Goal: Check status

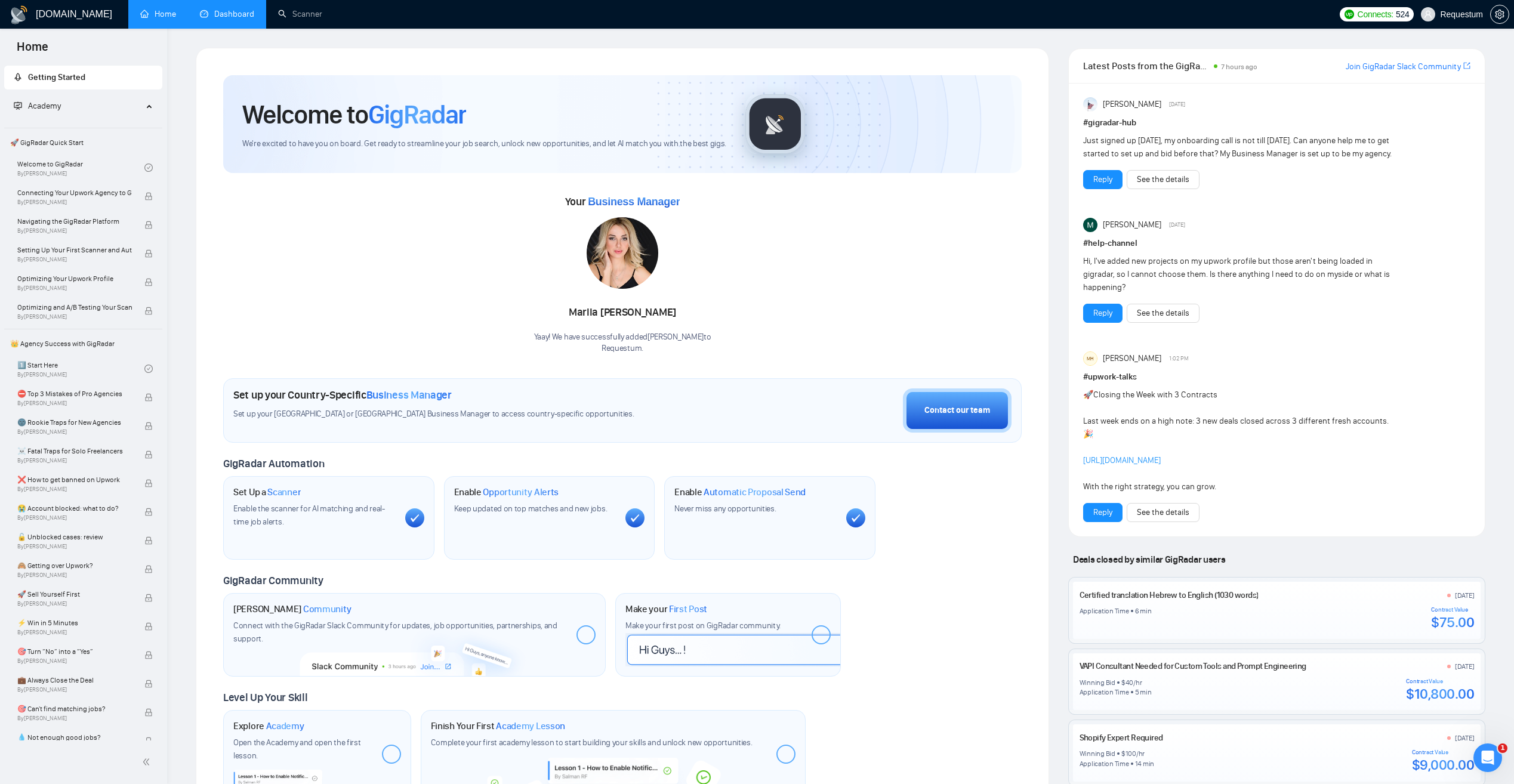
click at [222, 18] on link "Dashboard" at bounding box center [227, 14] width 54 height 10
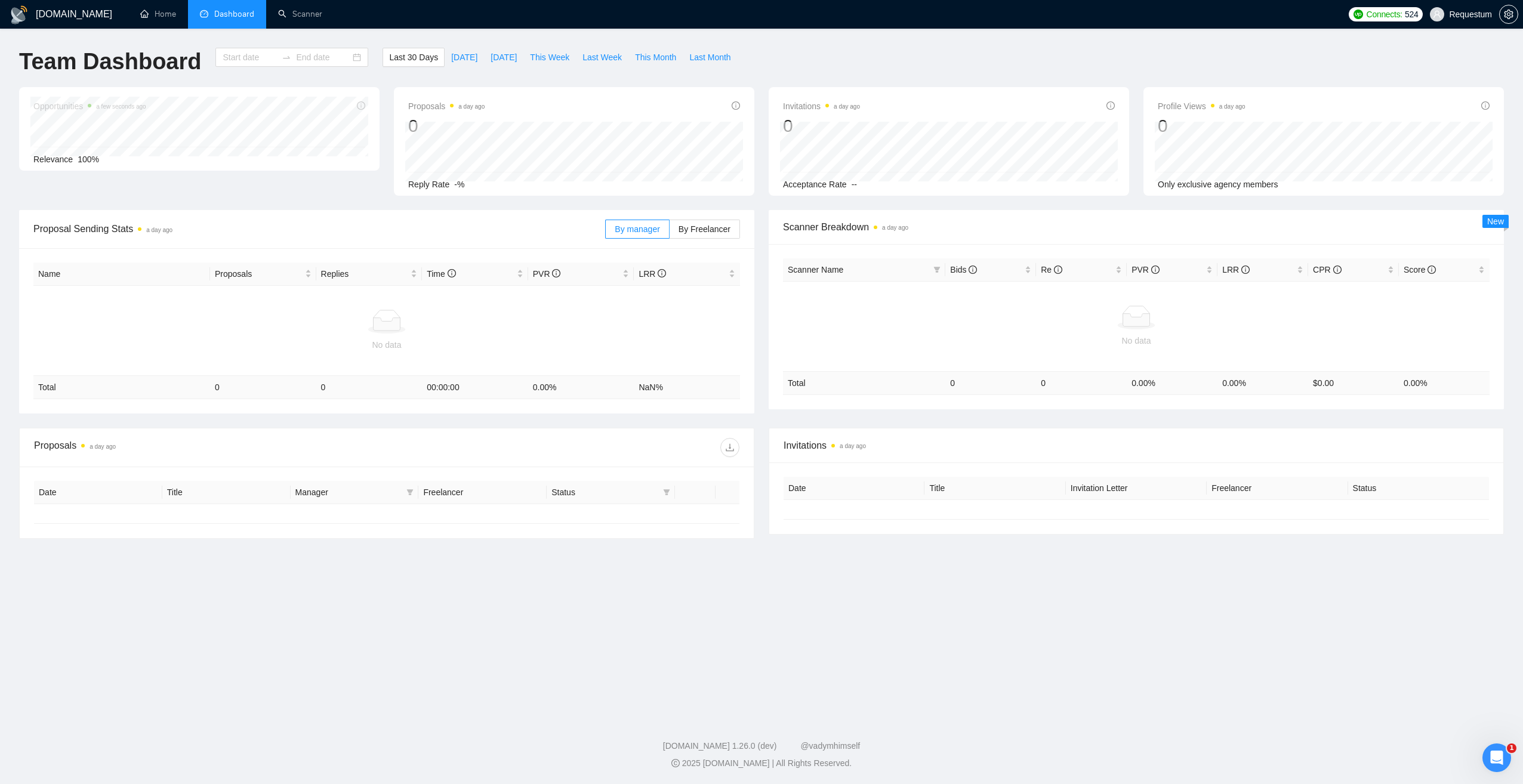
type input "[DATE]"
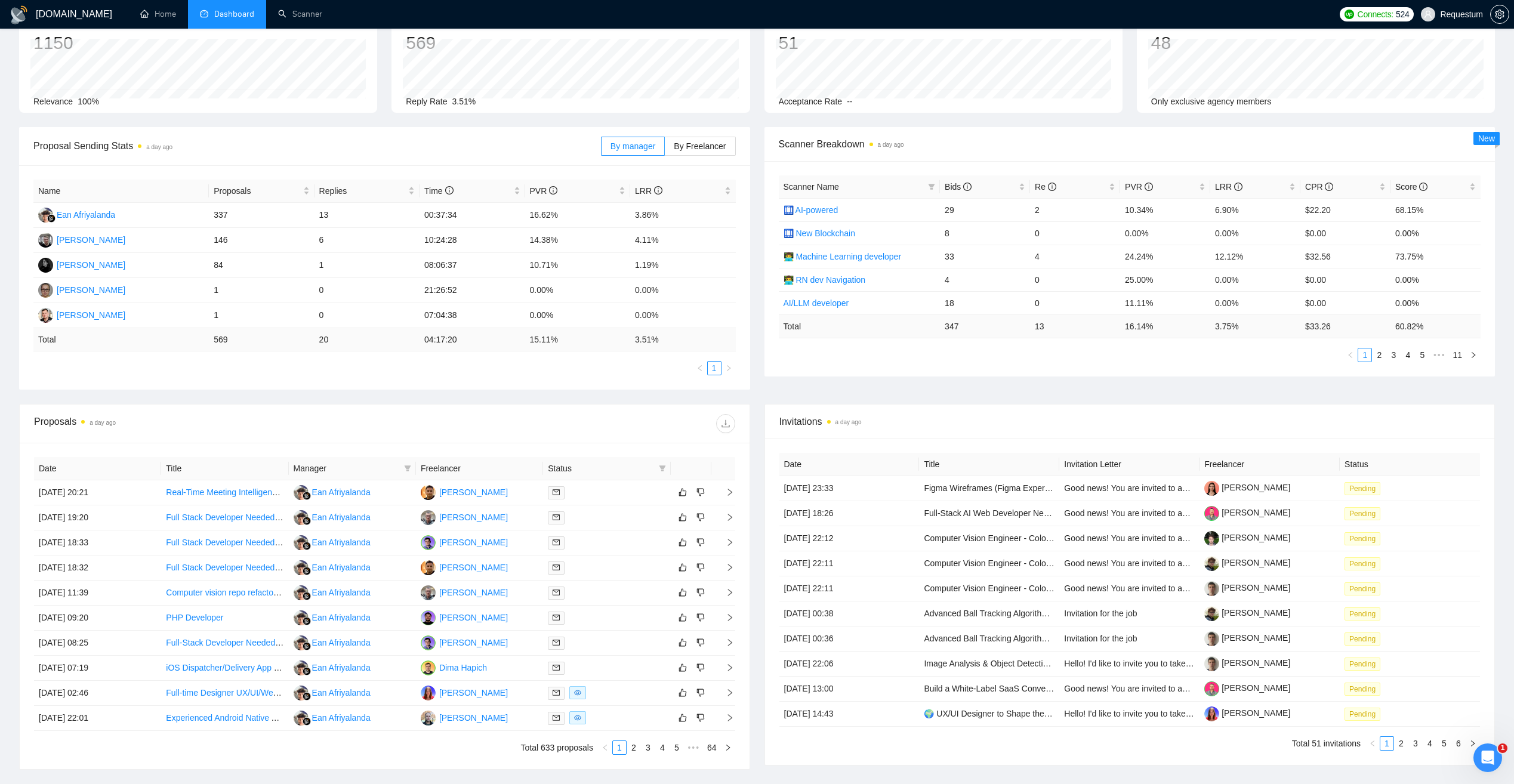
scroll to position [119, 0]
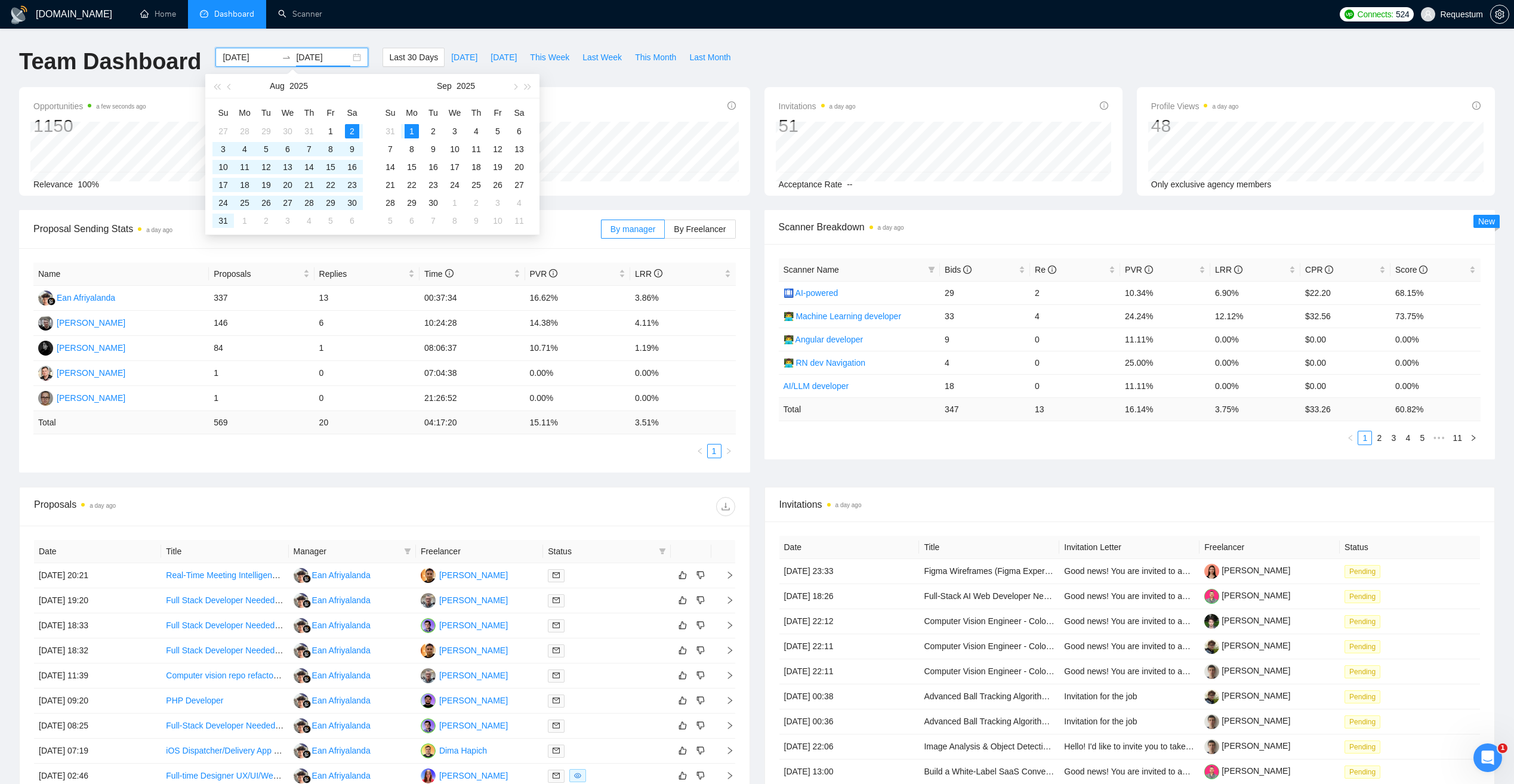
click at [306, 60] on input "[DATE]" at bounding box center [323, 57] width 54 height 13
type input "[DATE]"
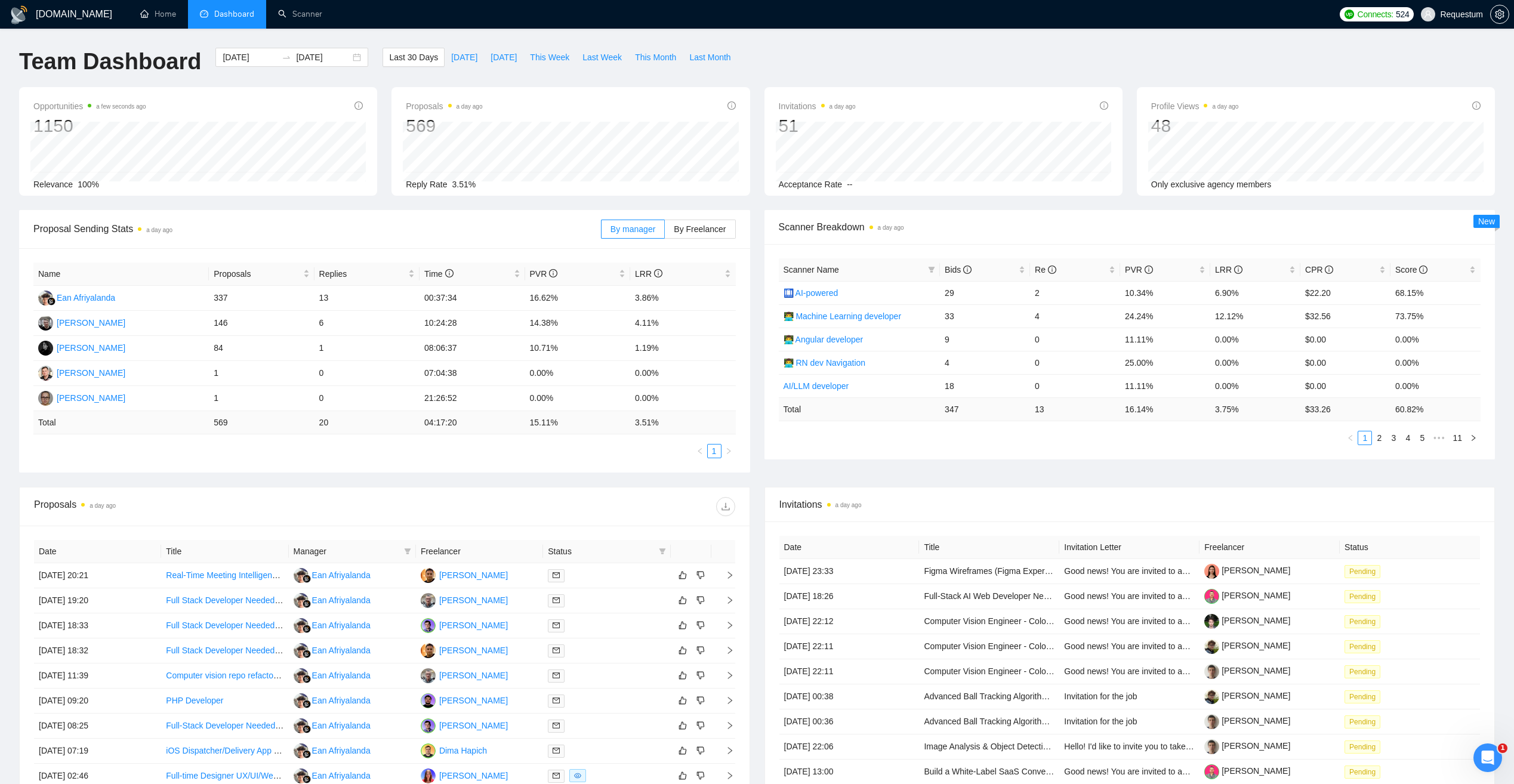
click at [373, 31] on div "GigRadar.io Home Dashboard Scanner Connects: 524 Requestum Team Dashboard 2025-…" at bounding box center [757, 479] width 1514 height 959
click at [238, 473] on div "Proposal Sending Stats a day ago By manager By Freelancer Name Proposals Replie…" at bounding box center [757, 349] width 1491 height 277
click at [678, 229] on span "By Freelancer" at bounding box center [700, 229] width 52 height 10
click at [665, 232] on input "By Freelancer" at bounding box center [665, 232] width 0 height 0
click at [683, 450] on link "2" at bounding box center [685, 451] width 13 height 13
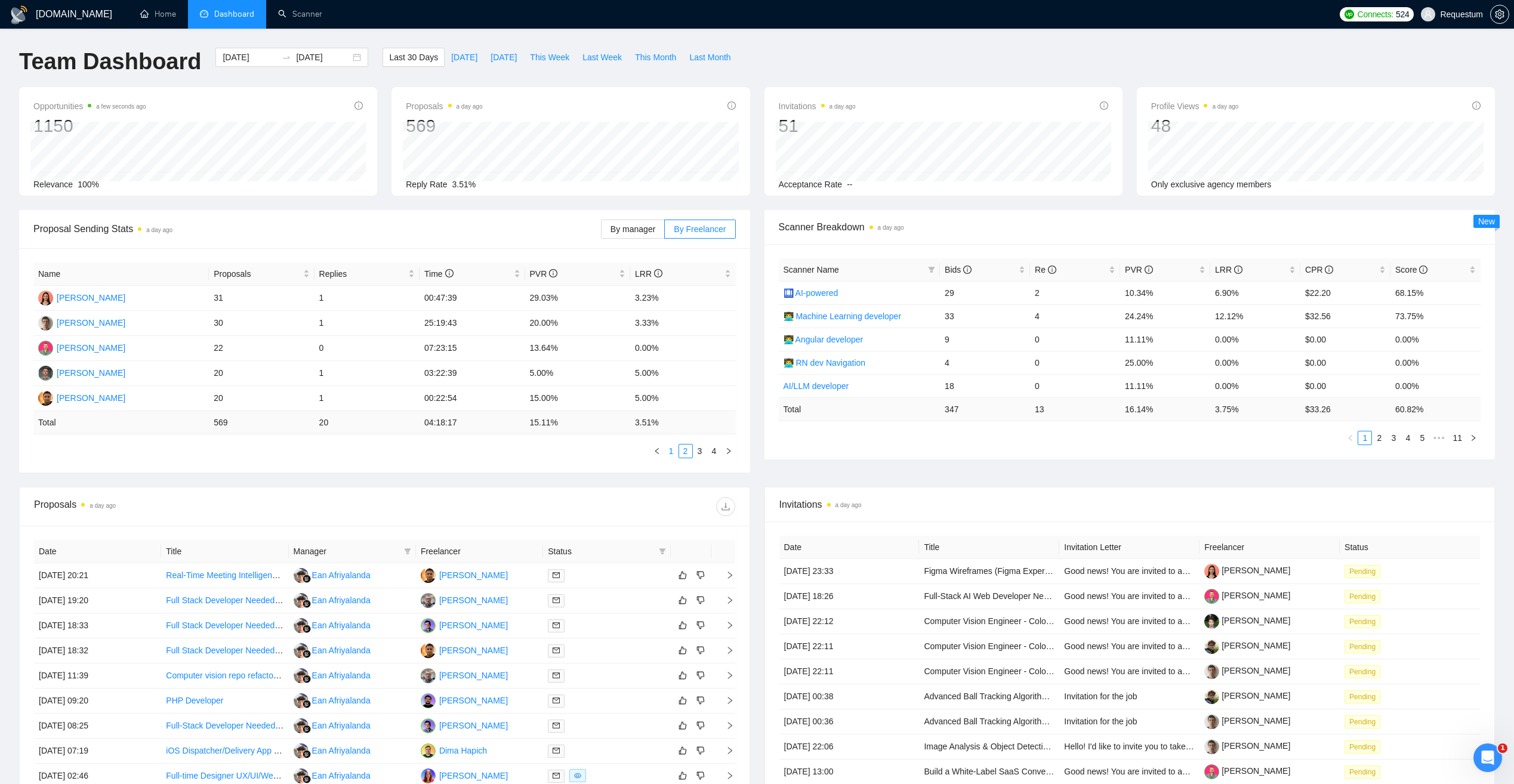
click at [669, 453] on link "1" at bounding box center [671, 451] width 13 height 13
click at [699, 453] on link "3" at bounding box center [700, 451] width 13 height 13
click at [711, 452] on link "4" at bounding box center [714, 451] width 13 height 13
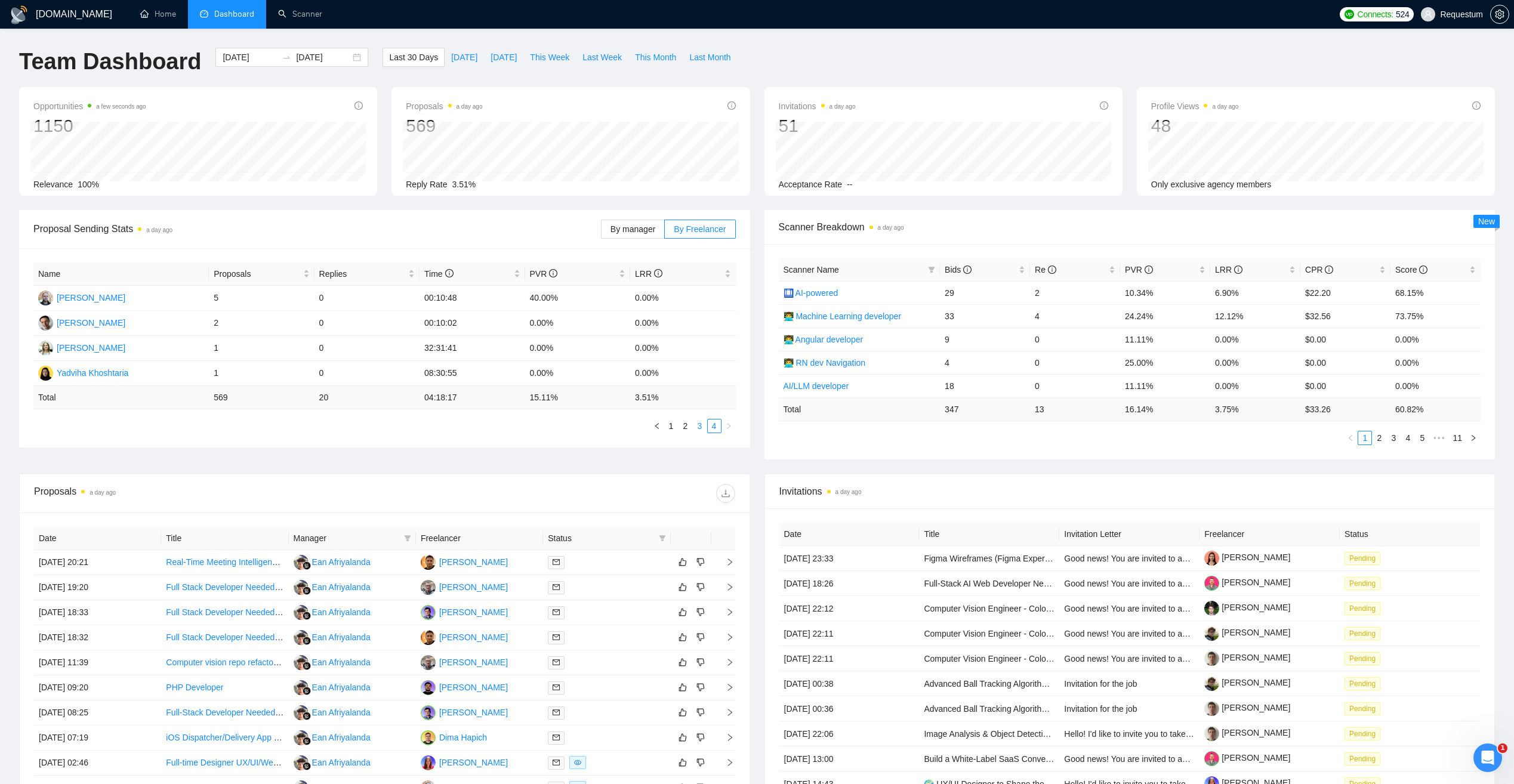
click at [702, 431] on link "3" at bounding box center [700, 426] width 13 height 13
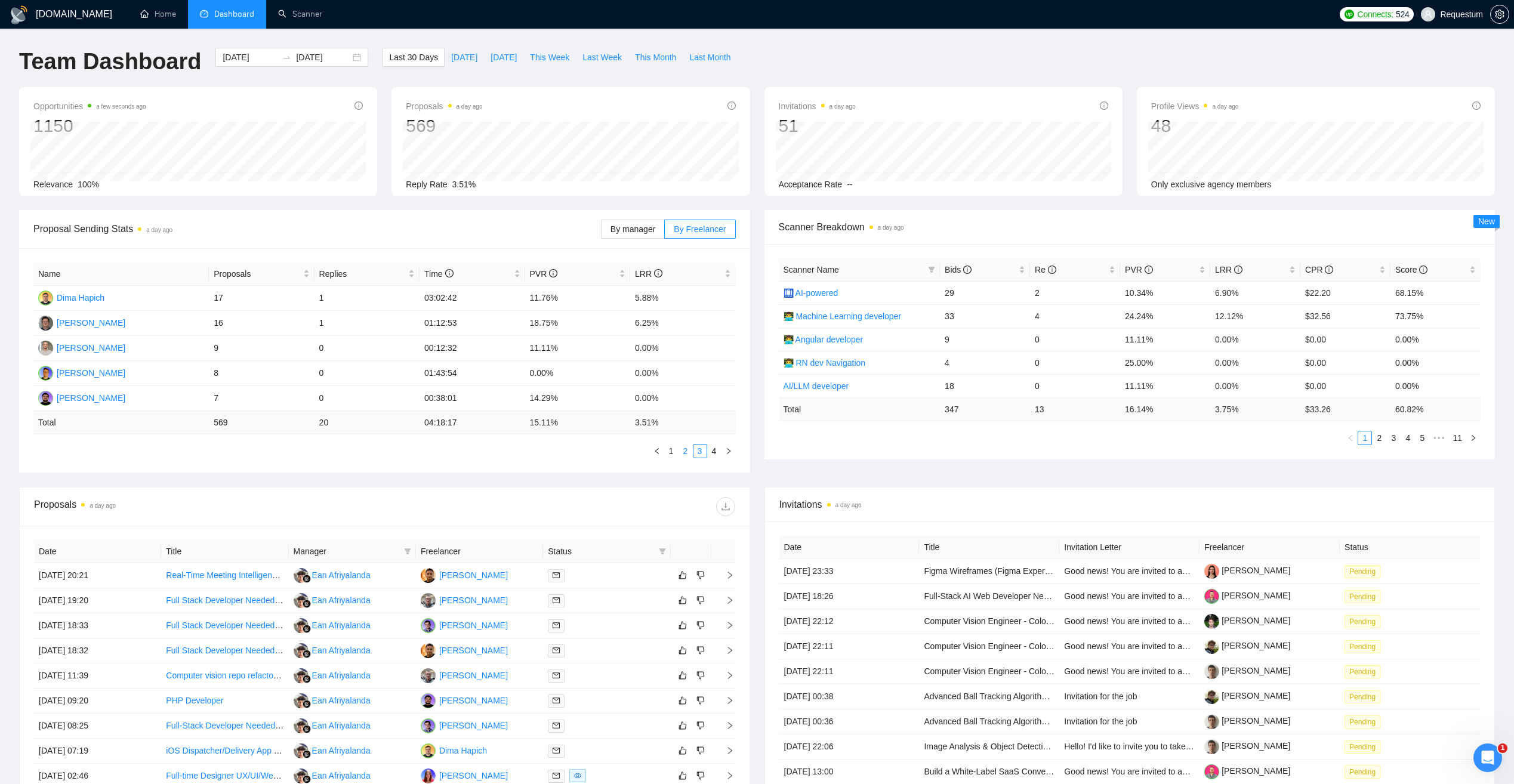
click at [687, 450] on link "2" at bounding box center [685, 451] width 13 height 13
click at [674, 450] on link "1" at bounding box center [671, 451] width 13 height 13
